Goal: Task Accomplishment & Management: Manage account settings

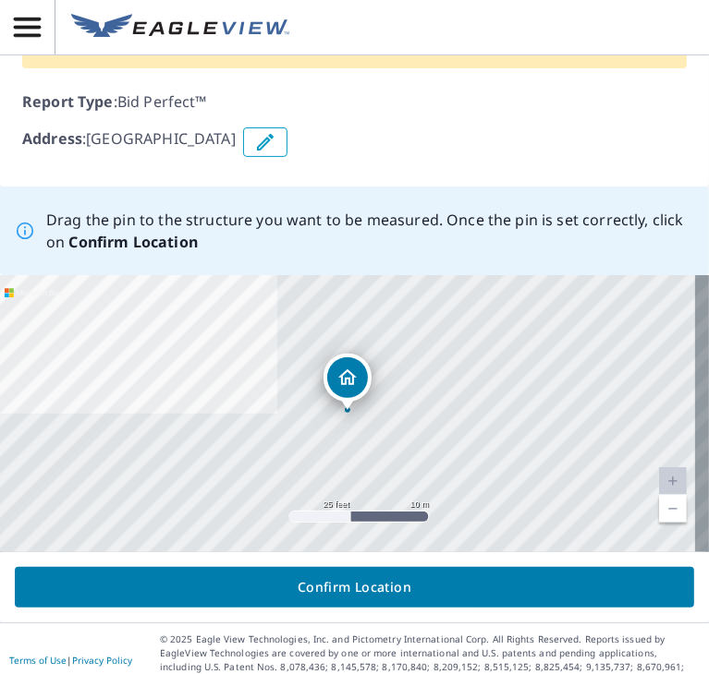
scroll to position [161, 0]
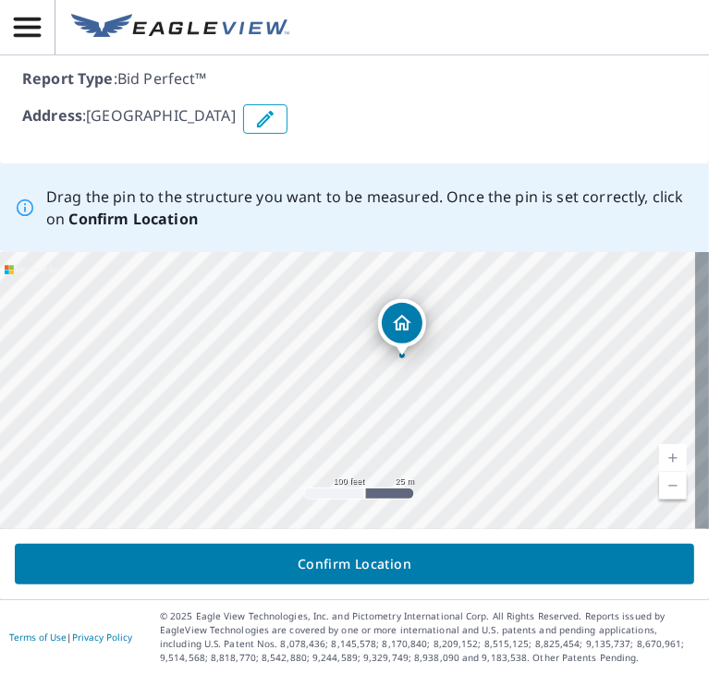
drag, startPoint x: 439, startPoint y: 424, endPoint x: 425, endPoint y: 363, distance: 62.5
click at [425, 363] on div "[GEOGRAPHIC_DATA]" at bounding box center [354, 390] width 709 height 277
drag, startPoint x: 326, startPoint y: 378, endPoint x: 485, endPoint y: 313, distance: 171.5
click at [485, 309] on div "[GEOGRAPHIC_DATA]" at bounding box center [354, 390] width 709 height 277
drag, startPoint x: 333, startPoint y: 387, endPoint x: 366, endPoint y: 296, distance: 97.3
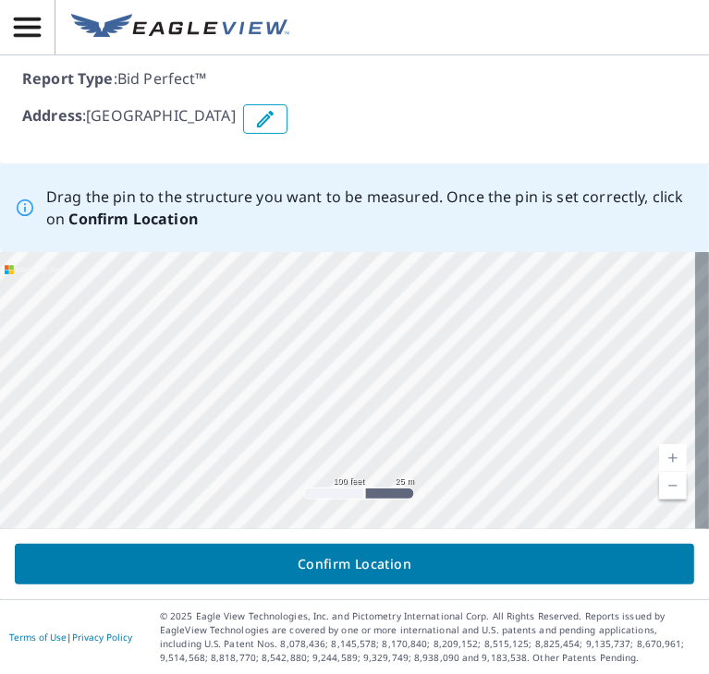
click at [359, 296] on div "[GEOGRAPHIC_DATA]" at bounding box center [354, 390] width 709 height 277
drag, startPoint x: 299, startPoint y: 404, endPoint x: 370, endPoint y: 285, distance: 138.0
click at [370, 286] on div "[GEOGRAPHIC_DATA]" at bounding box center [354, 390] width 709 height 277
drag, startPoint x: 298, startPoint y: 391, endPoint x: 318, endPoint y: 297, distance: 96.2
click at [318, 297] on div "[GEOGRAPHIC_DATA]" at bounding box center [354, 390] width 709 height 277
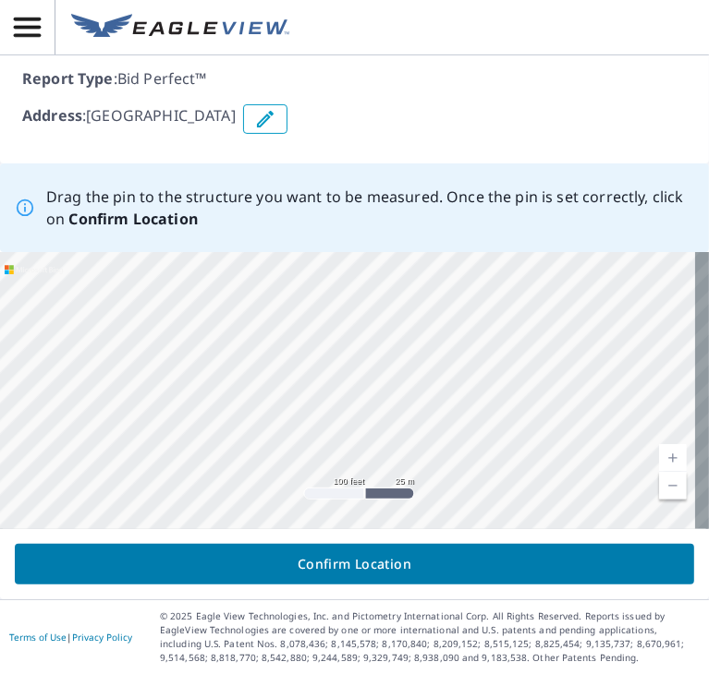
drag, startPoint x: 275, startPoint y: 382, endPoint x: 307, endPoint y: 314, distance: 74.4
click at [307, 314] on div "[GEOGRAPHIC_DATA]" at bounding box center [354, 390] width 709 height 277
drag, startPoint x: 321, startPoint y: 334, endPoint x: 334, endPoint y: 273, distance: 62.3
click at [334, 273] on div "[GEOGRAPHIC_DATA]" at bounding box center [354, 390] width 709 height 277
drag, startPoint x: 236, startPoint y: 408, endPoint x: 355, endPoint y: 260, distance: 189.3
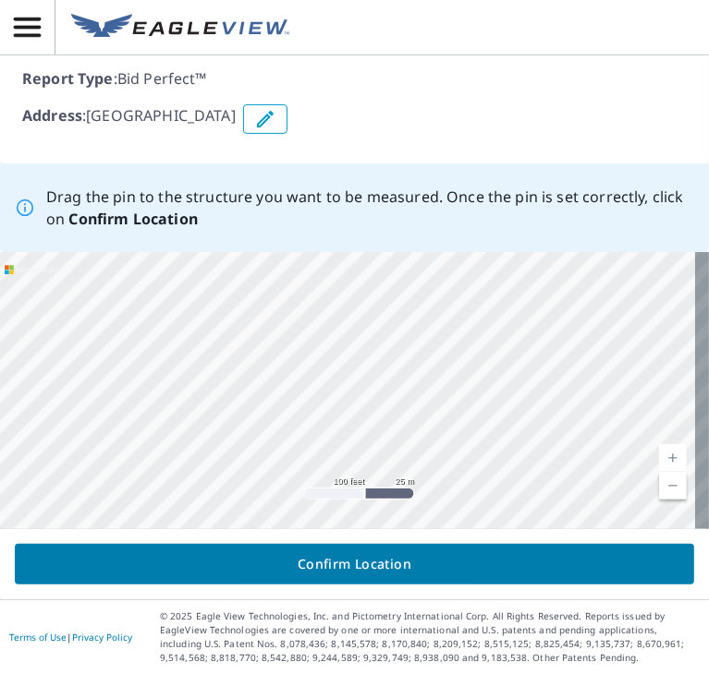
click at [349, 262] on div "[GEOGRAPHIC_DATA]" at bounding box center [354, 390] width 709 height 277
drag, startPoint x: 245, startPoint y: 391, endPoint x: 312, endPoint y: 343, distance: 82.8
click at [312, 341] on div "[GEOGRAPHIC_DATA]" at bounding box center [354, 390] width 709 height 277
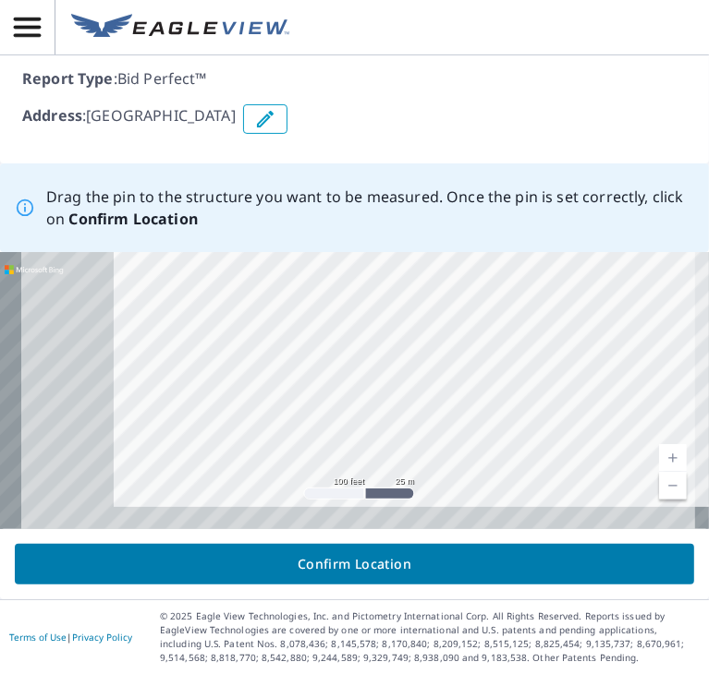
drag, startPoint x: 169, startPoint y: 409, endPoint x: 370, endPoint y: 376, distance: 203.2
click at [370, 376] on div "[GEOGRAPHIC_DATA]" at bounding box center [354, 390] width 709 height 277
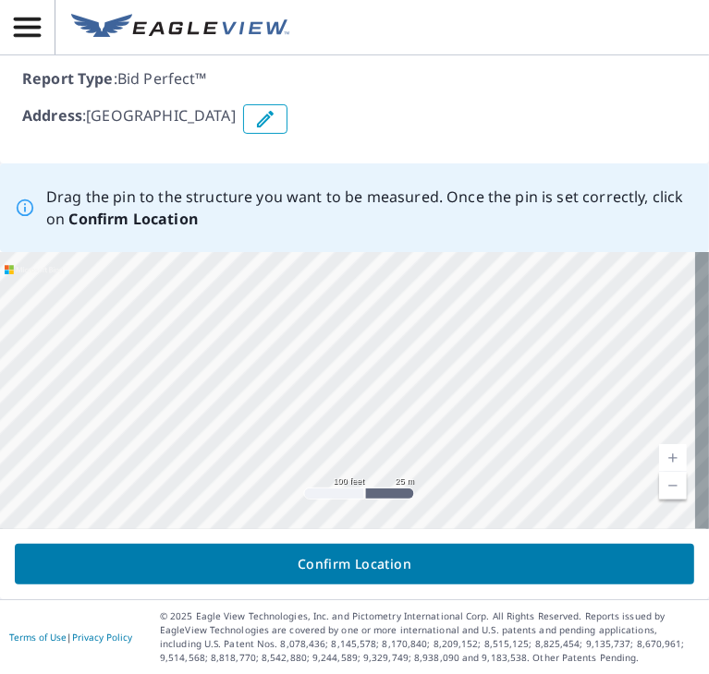
drag, startPoint x: 203, startPoint y: 396, endPoint x: 504, endPoint y: 486, distance: 314.2
click at [506, 487] on div "[GEOGRAPHIC_DATA]" at bounding box center [354, 390] width 709 height 277
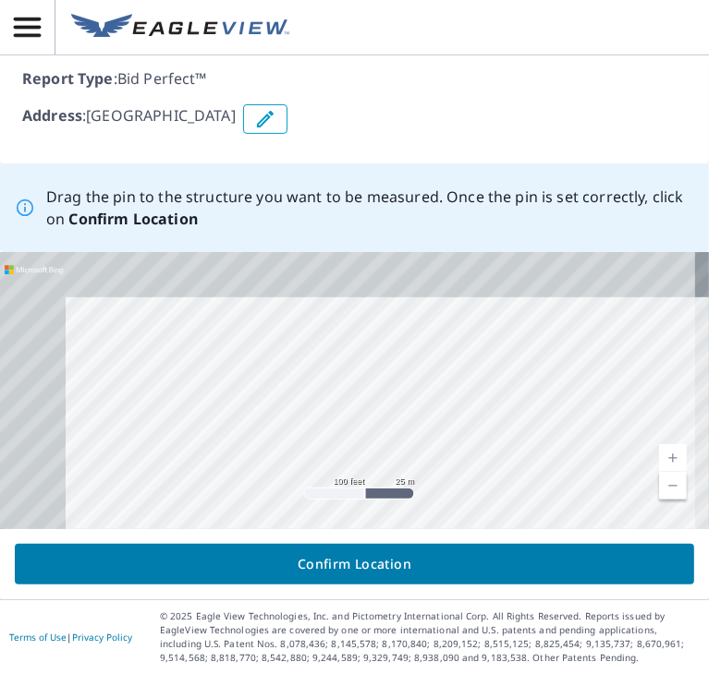
drag, startPoint x: 299, startPoint y: 317, endPoint x: 426, endPoint y: 453, distance: 185.6
click at [426, 470] on div "[GEOGRAPHIC_DATA]" at bounding box center [354, 390] width 709 height 277
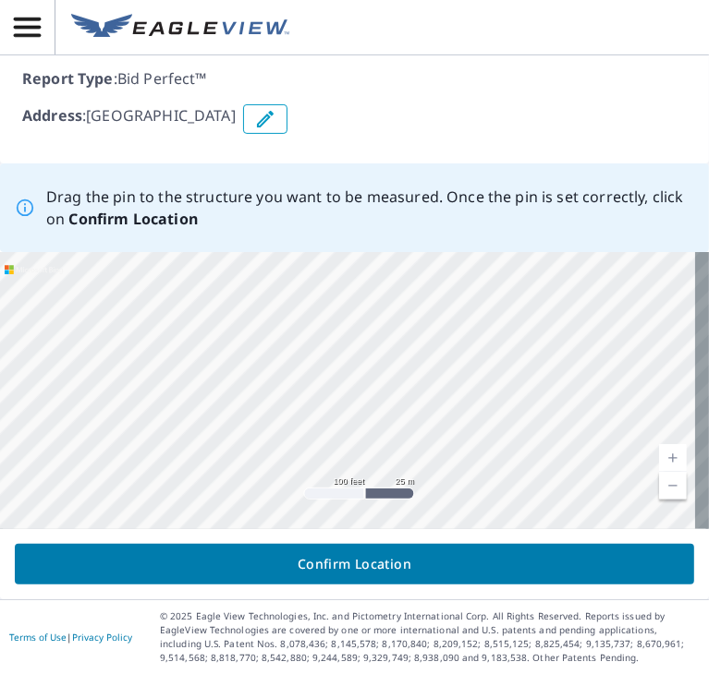
drag, startPoint x: 292, startPoint y: 303, endPoint x: 373, endPoint y: 454, distance: 171.9
click at [371, 455] on div "[GEOGRAPHIC_DATA]" at bounding box center [354, 390] width 709 height 277
drag, startPoint x: 212, startPoint y: 345, endPoint x: 406, endPoint y: 435, distance: 214.1
click at [440, 452] on div "[GEOGRAPHIC_DATA]" at bounding box center [354, 390] width 709 height 277
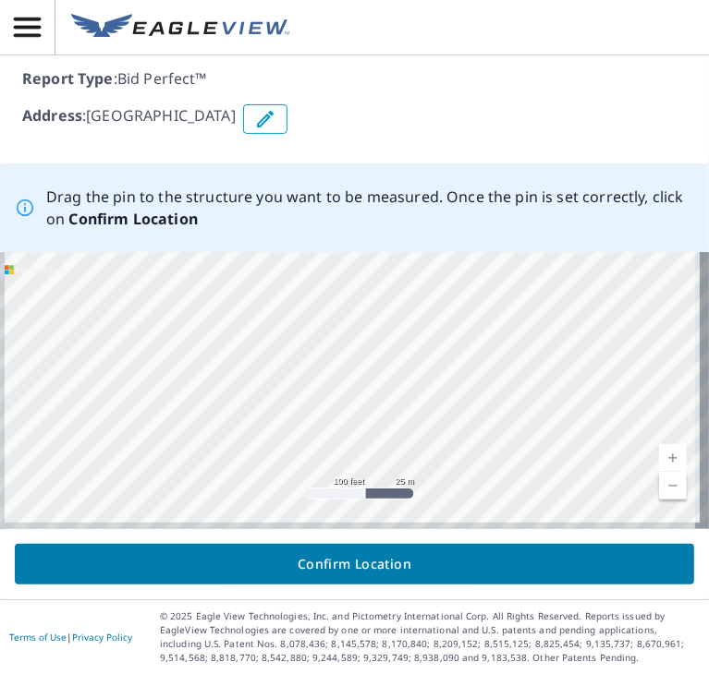
drag, startPoint x: 248, startPoint y: 427, endPoint x: 418, endPoint y: 326, distance: 196.8
click at [413, 330] on div "[GEOGRAPHIC_DATA]" at bounding box center [354, 390] width 709 height 277
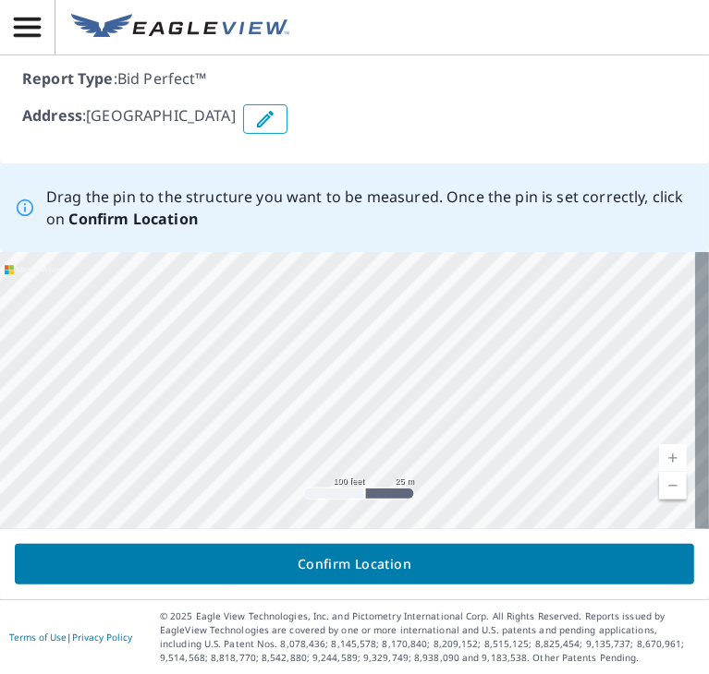
drag, startPoint x: 327, startPoint y: 416, endPoint x: 350, endPoint y: 299, distance: 118.7
click at [361, 293] on div "[GEOGRAPHIC_DATA]" at bounding box center [354, 390] width 709 height 277
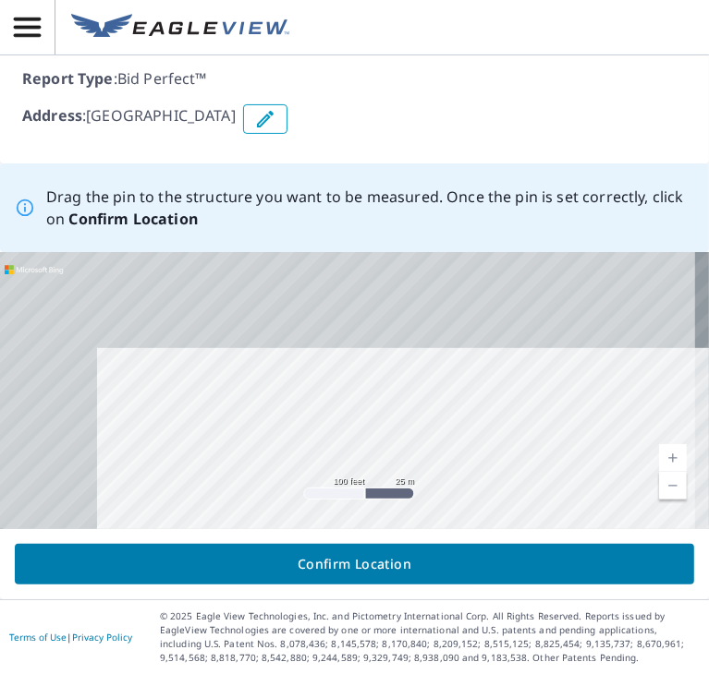
drag, startPoint x: 335, startPoint y: 407, endPoint x: 591, endPoint y: 490, distance: 268.8
click at [591, 490] on div "[GEOGRAPHIC_DATA]" at bounding box center [354, 390] width 709 height 277
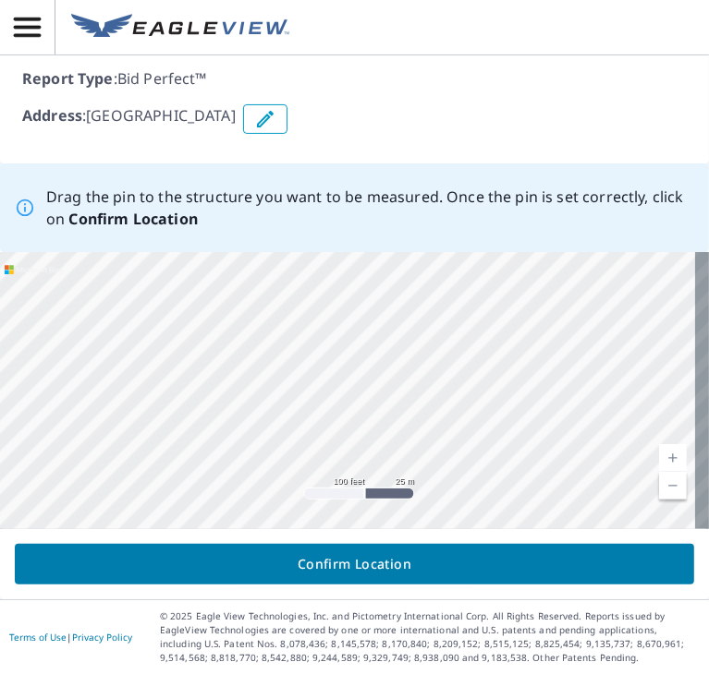
drag, startPoint x: 377, startPoint y: 404, endPoint x: 358, endPoint y: 278, distance: 127.0
click at [369, 265] on div "[GEOGRAPHIC_DATA]" at bounding box center [354, 390] width 709 height 277
drag, startPoint x: 392, startPoint y: 374, endPoint x: 392, endPoint y: 274, distance: 99.8
click at [392, 275] on div "[GEOGRAPHIC_DATA]" at bounding box center [354, 390] width 709 height 277
drag, startPoint x: 418, startPoint y: 404, endPoint x: 404, endPoint y: 292, distance: 112.7
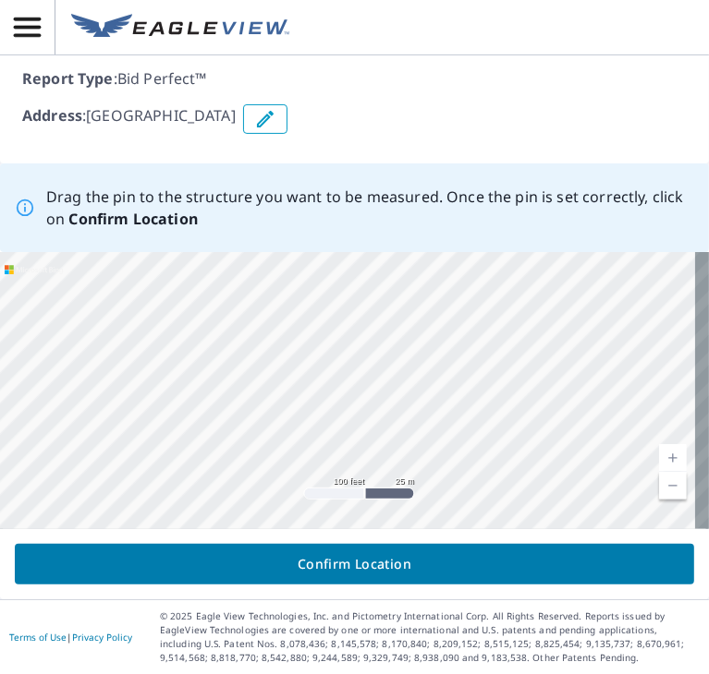
click at [405, 293] on div "[GEOGRAPHIC_DATA]" at bounding box center [354, 390] width 709 height 277
drag, startPoint x: 439, startPoint y: 355, endPoint x: 439, endPoint y: 478, distance: 122.9
click at [439, 500] on div "[GEOGRAPHIC_DATA]" at bounding box center [354, 390] width 709 height 277
drag, startPoint x: 414, startPoint y: 372, endPoint x: 424, endPoint y: 454, distance: 81.9
click at [425, 452] on div "[GEOGRAPHIC_DATA]" at bounding box center [354, 390] width 709 height 277
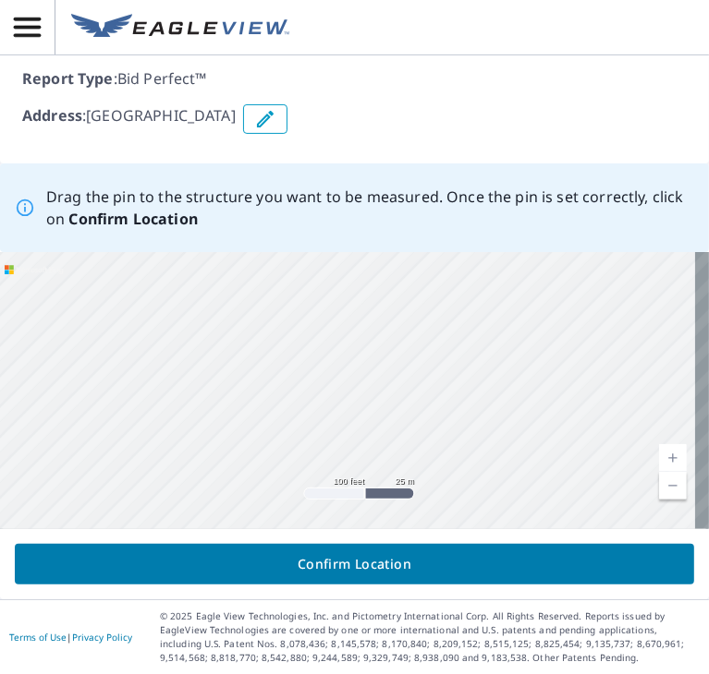
drag, startPoint x: 425, startPoint y: 386, endPoint x: 433, endPoint y: 414, distance: 28.9
click at [433, 413] on div "[GEOGRAPHIC_DATA]" at bounding box center [354, 390] width 709 height 277
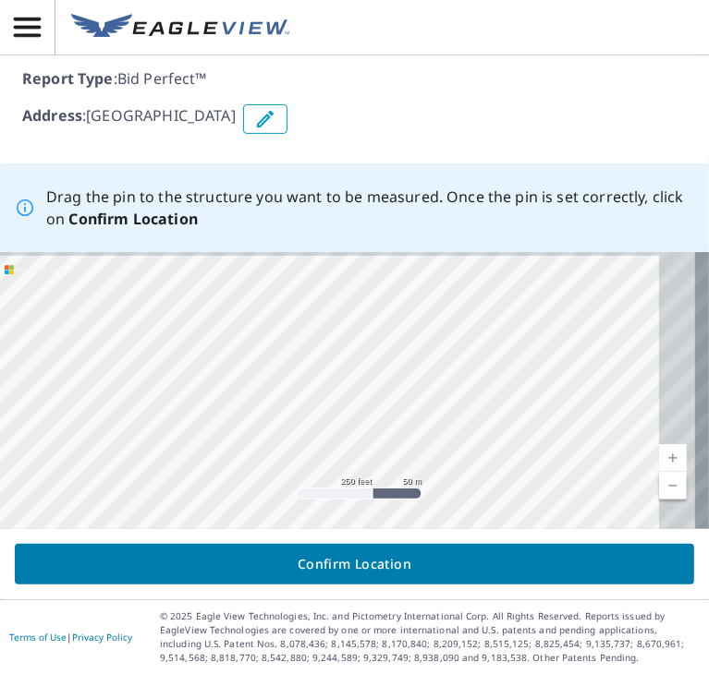
drag, startPoint x: 461, startPoint y: 362, endPoint x: 285, endPoint y: 389, distance: 177.5
click at [285, 389] on div "[GEOGRAPHIC_DATA]" at bounding box center [354, 390] width 709 height 277
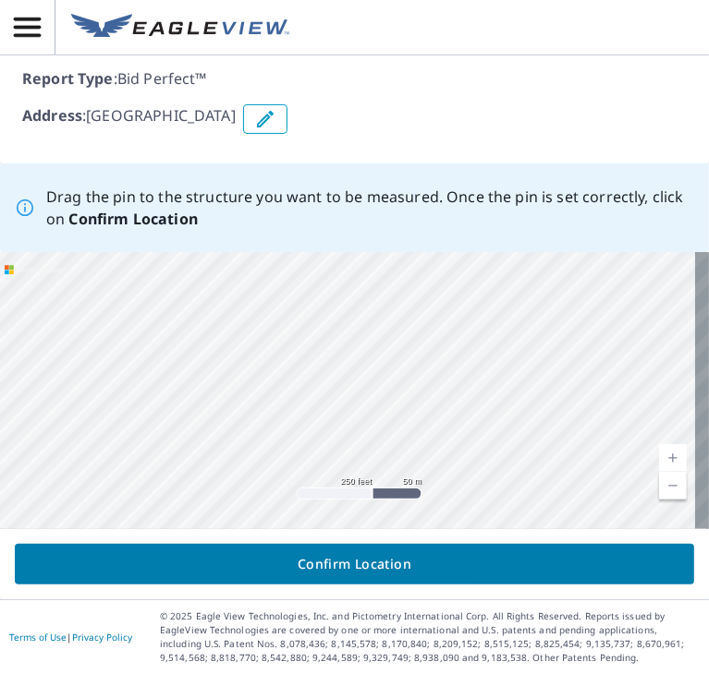
drag, startPoint x: 381, startPoint y: 363, endPoint x: 102, endPoint y: 308, distance: 284.4
click at [112, 306] on div "[GEOGRAPHIC_DATA]" at bounding box center [354, 390] width 709 height 277
drag, startPoint x: 355, startPoint y: 326, endPoint x: 327, endPoint y: 415, distance: 92.9
click at [326, 421] on div "[GEOGRAPHIC_DATA]" at bounding box center [354, 390] width 709 height 277
drag, startPoint x: 416, startPoint y: 431, endPoint x: 231, endPoint y: 284, distance: 236.6
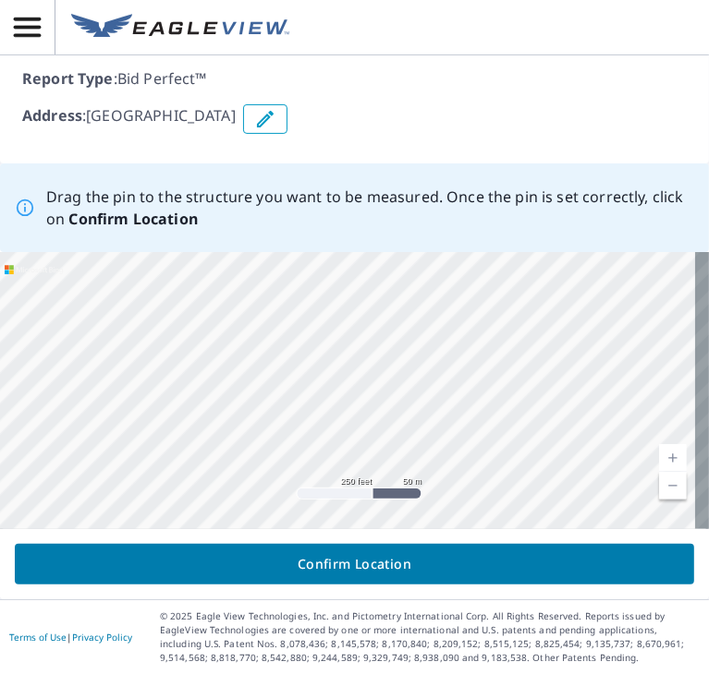
click at [232, 282] on div "[GEOGRAPHIC_DATA]" at bounding box center [354, 390] width 709 height 277
drag, startPoint x: 340, startPoint y: 314, endPoint x: 296, endPoint y: 267, distance: 64.7
click at [301, 258] on div "[GEOGRAPHIC_DATA]" at bounding box center [354, 390] width 709 height 277
drag, startPoint x: 293, startPoint y: 356, endPoint x: 190, endPoint y: 449, distance: 138.6
click at [190, 449] on div "[GEOGRAPHIC_DATA]" at bounding box center [354, 390] width 709 height 277
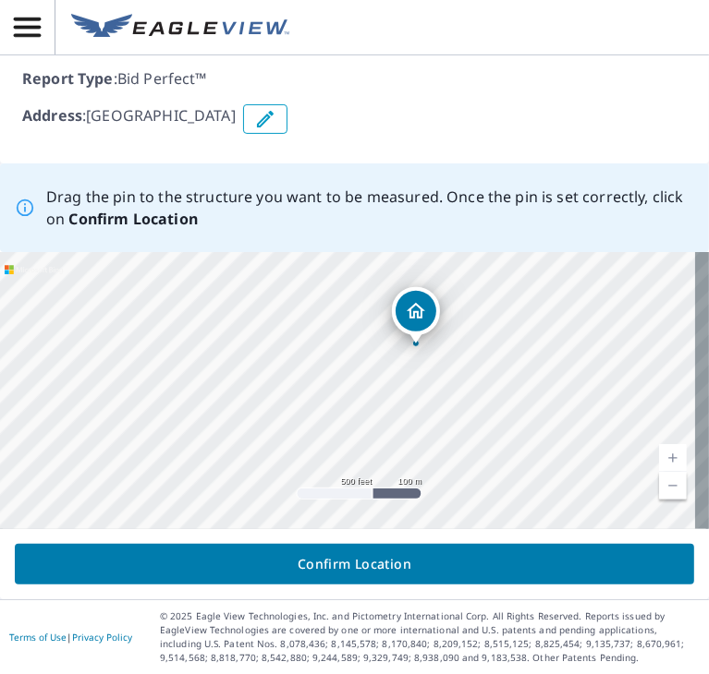
drag, startPoint x: 451, startPoint y: 338, endPoint x: 370, endPoint y: 450, distance: 138.2
click at [370, 450] on div "[GEOGRAPHIC_DATA]" at bounding box center [354, 390] width 709 height 277
drag, startPoint x: 351, startPoint y: 416, endPoint x: 396, endPoint y: 387, distance: 53.6
click at [396, 387] on div "[GEOGRAPHIC_DATA]" at bounding box center [354, 390] width 709 height 277
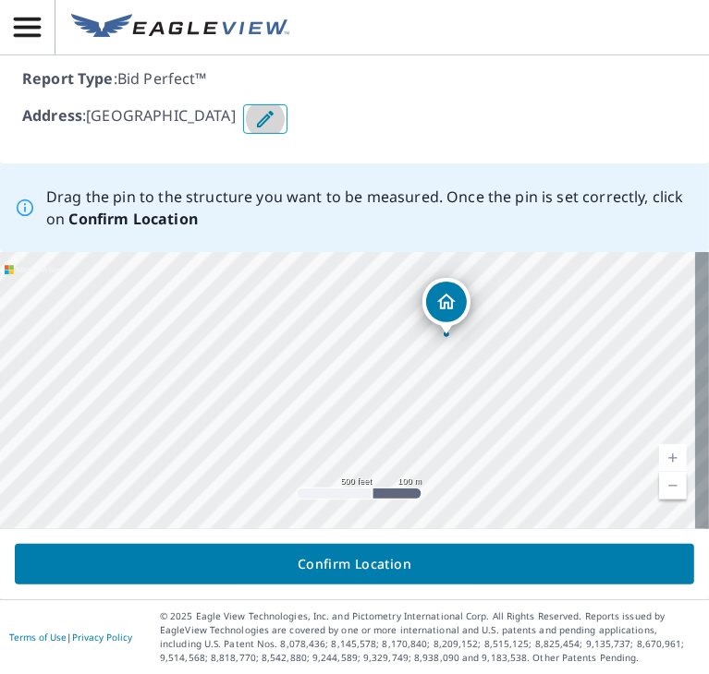
click at [273, 125] on icon "button" at bounding box center [265, 119] width 17 height 17
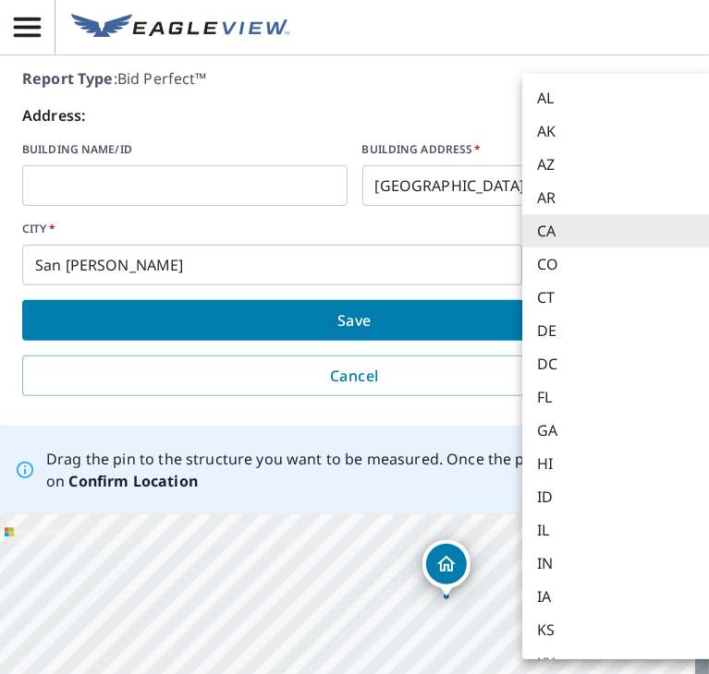
click at [567, 270] on body "Report 67778856 is on hold, unable to identify address To place your order back…" at bounding box center [354, 337] width 709 height 674
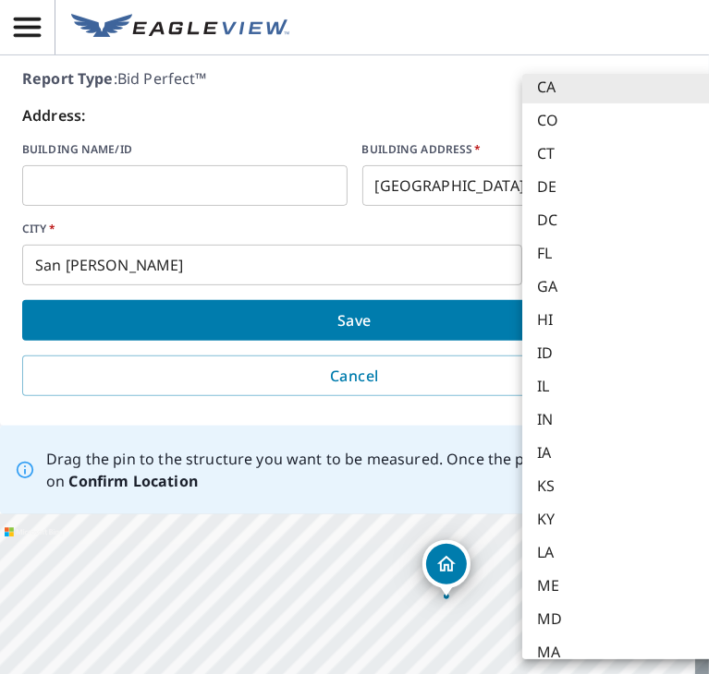
scroll to position [185, 0]
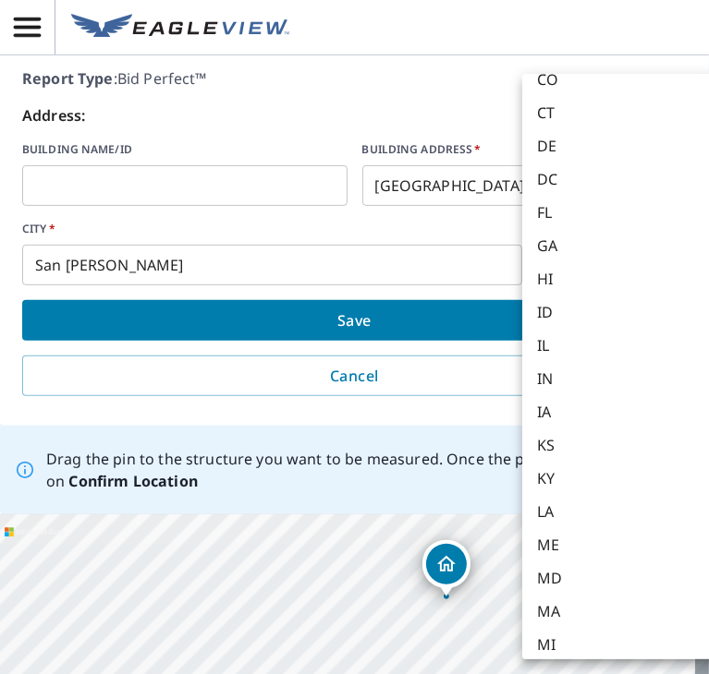
click at [559, 244] on li "GA" at bounding box center [618, 245] width 193 height 33
type input "GA"
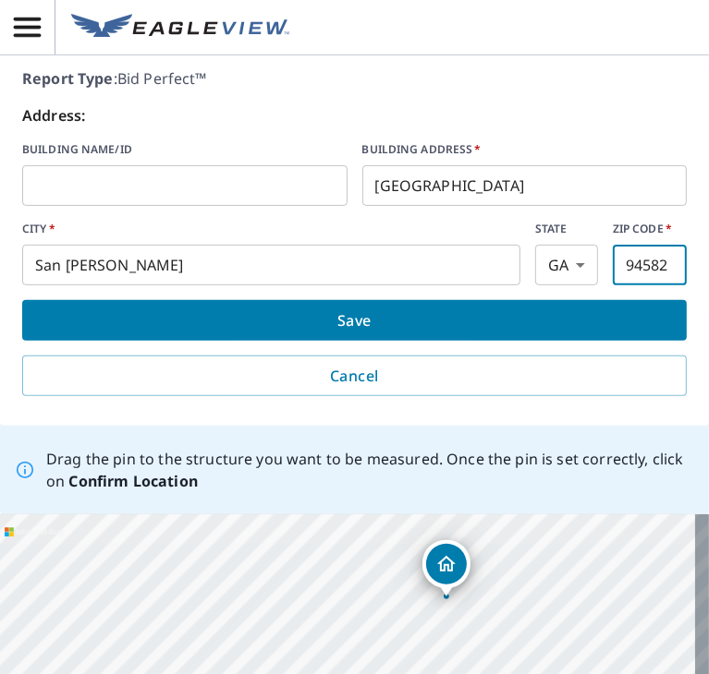
click at [641, 262] on input "94582" at bounding box center [649, 265] width 74 height 52
click at [636, 263] on input "94582" at bounding box center [649, 265] width 74 height 52
type input "77073"
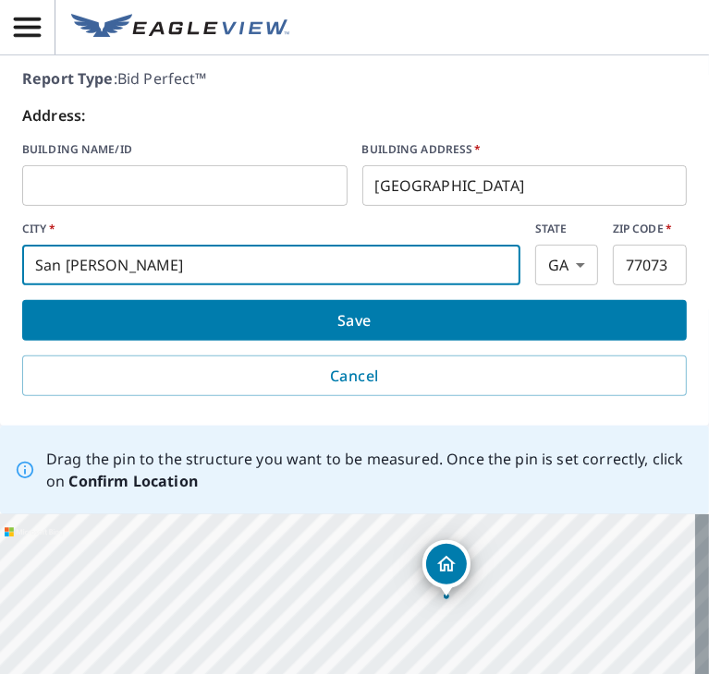
click at [248, 275] on input "San [PERSON_NAME]" at bounding box center [271, 265] width 498 height 52
type input "[GEOGRAPHIC_DATA]"
click at [266, 309] on span "Save" at bounding box center [354, 321] width 635 height 26
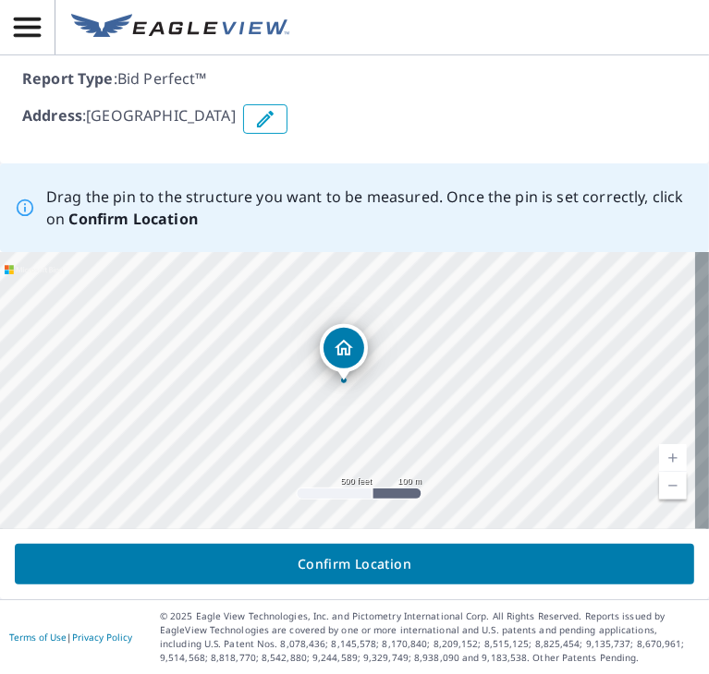
click at [276, 127] on icon "button" at bounding box center [265, 119] width 22 height 22
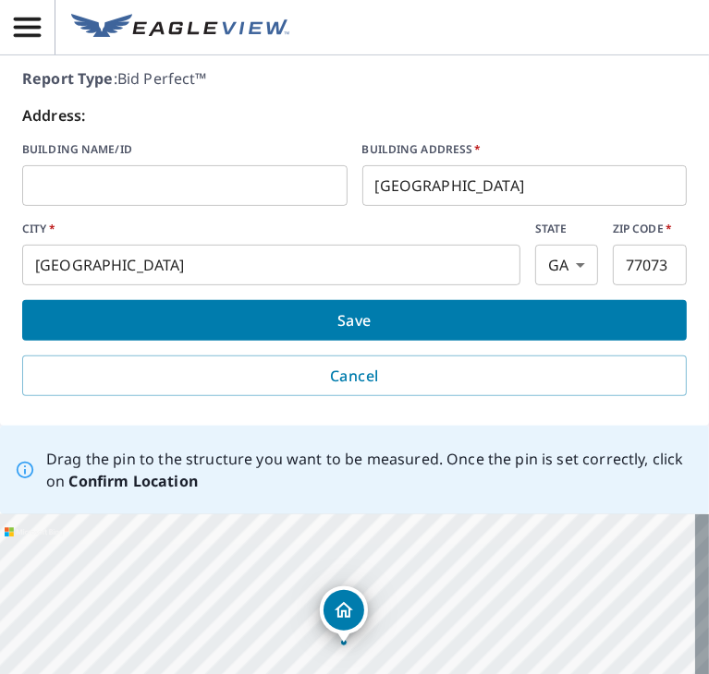
click at [364, 315] on span "Save" at bounding box center [354, 321] width 635 height 26
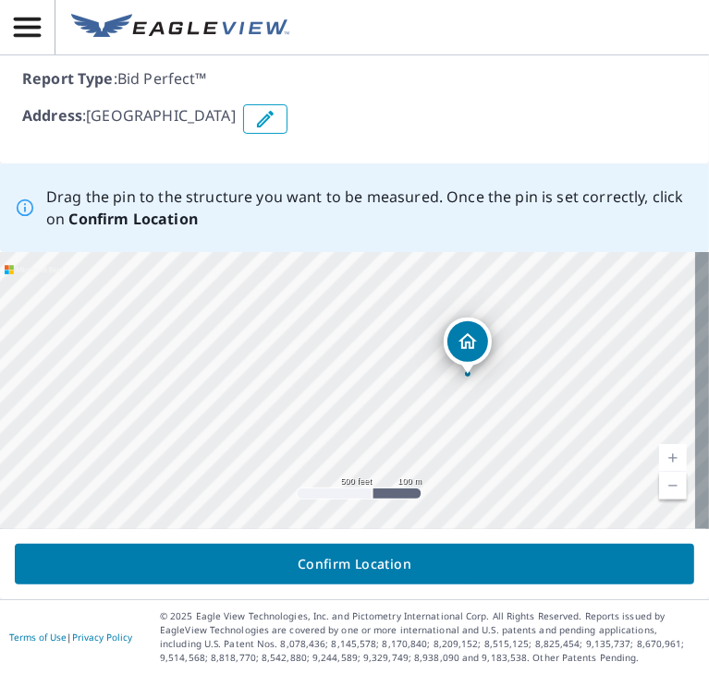
drag, startPoint x: 253, startPoint y: 444, endPoint x: 373, endPoint y: 431, distance: 120.8
click at [373, 431] on div "[GEOGRAPHIC_DATA]" at bounding box center [354, 390] width 709 height 277
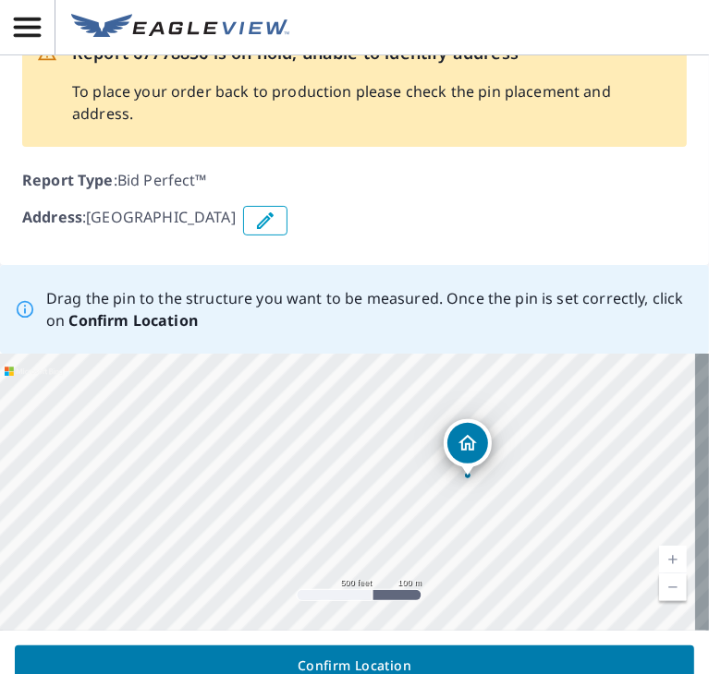
scroll to position [161, 0]
